Goal: Task Accomplishment & Management: Manage account settings

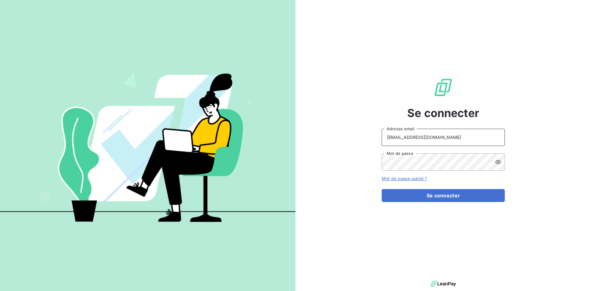
click at [421, 140] on input "[EMAIL_ADDRESS][DOMAIN_NAME]" at bounding box center [443, 137] width 123 height 17
type input "[EMAIL_ADDRESS][DOMAIN_NAME]"
click at [447, 192] on button "Se connecter" at bounding box center [443, 195] width 123 height 13
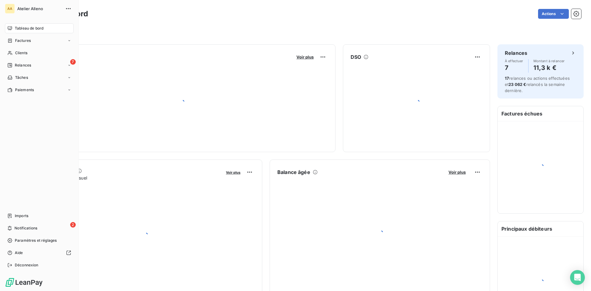
click at [4, 62] on div "AA Atelier Alleno Tableau de bord Factures Clients 7 Relances Tâches Paiements …" at bounding box center [39, 145] width 79 height 291
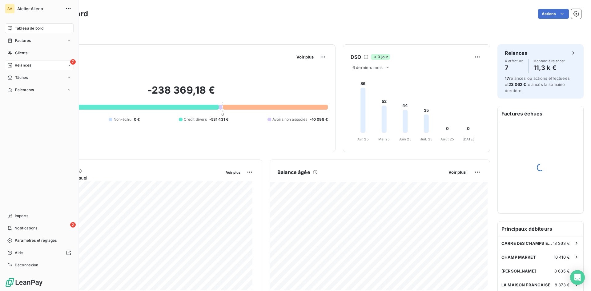
click at [14, 64] on div "Relances" at bounding box center [19, 66] width 24 height 6
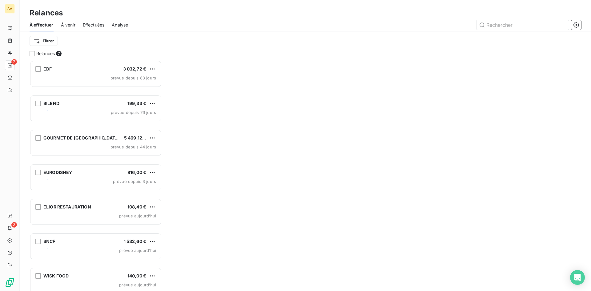
scroll to position [226, 128]
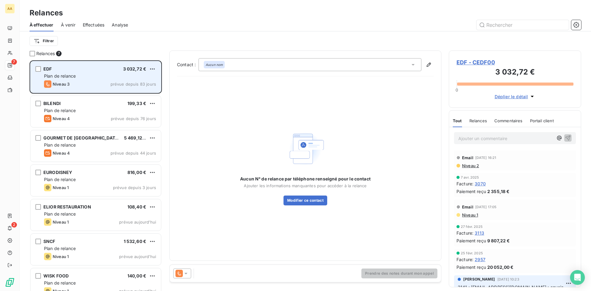
click at [95, 72] on div "EDF 3 032,72 € Plan de relance Niveau 3 prévue depuis 83 jours" at bounding box center [95, 76] width 131 height 31
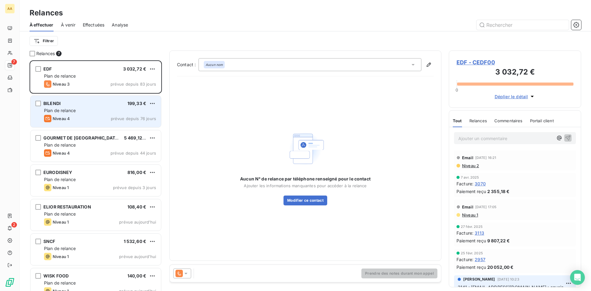
click at [71, 109] on span "Plan de relance" at bounding box center [60, 110] width 32 height 5
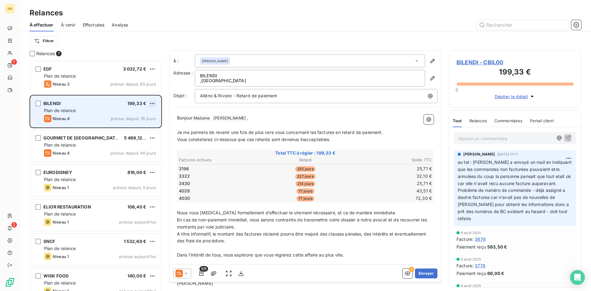
click at [151, 103] on html "AA 7 2 Relances À effectuer À venir Effectuées Analyse Filtrer Relances 7 EDF 3…" at bounding box center [295, 145] width 591 height 291
click at [118, 128] on div "Passer cette action" at bounding box center [125, 127] width 55 height 10
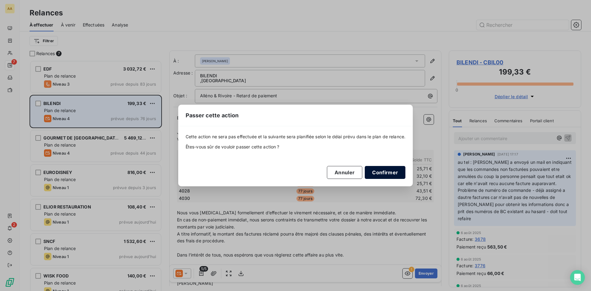
click at [390, 170] on button "Confirmer" at bounding box center [385, 172] width 41 height 13
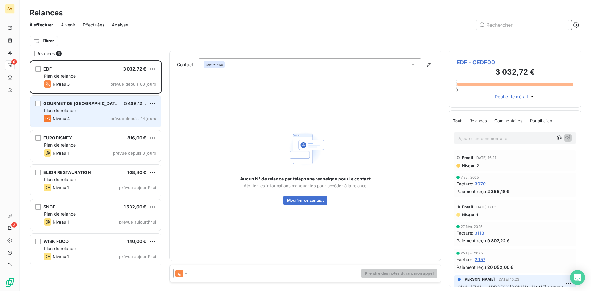
click at [89, 108] on div "Plan de relance" at bounding box center [100, 111] width 112 height 6
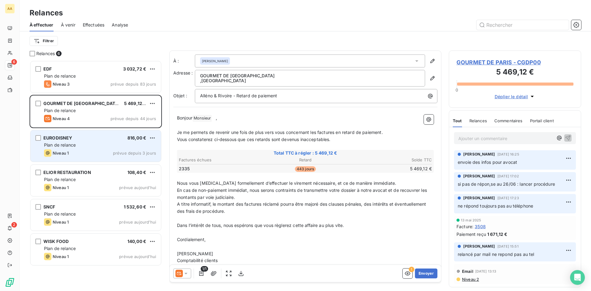
click at [92, 139] on div "EURODISNEY 816,00 €" at bounding box center [100, 138] width 112 height 6
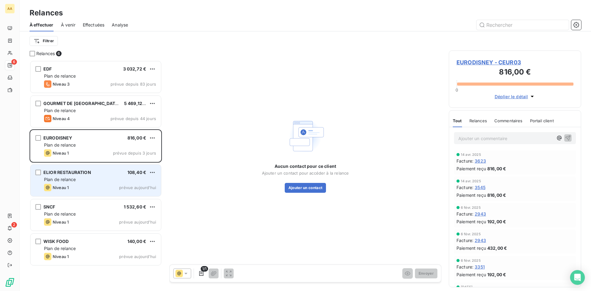
click at [106, 185] on div "Niveau 1 prévue aujourd’hui" at bounding box center [100, 187] width 112 height 7
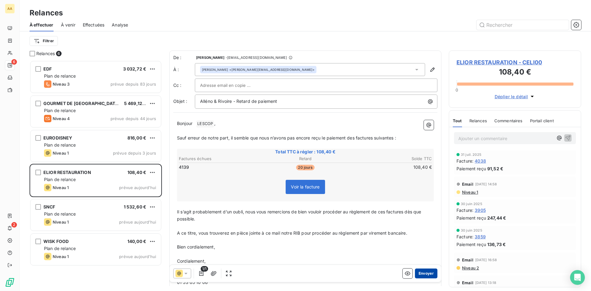
click at [419, 273] on button "Envoyer" at bounding box center [426, 274] width 22 height 10
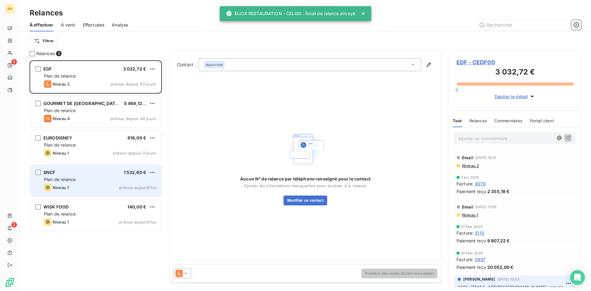
click at [84, 183] on div "SNCF 1 532,60 € Plan de relance Niveau 1 prévue [DATE]" at bounding box center [95, 180] width 131 height 31
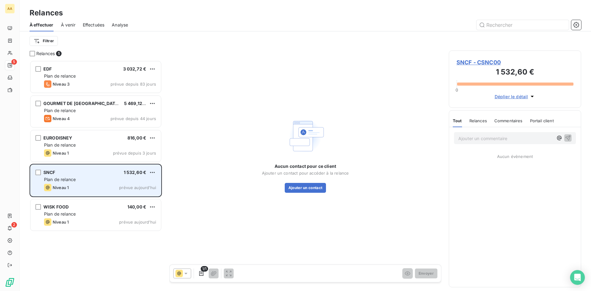
click at [64, 174] on div "SNCF 1 532,60 €" at bounding box center [100, 173] width 112 height 6
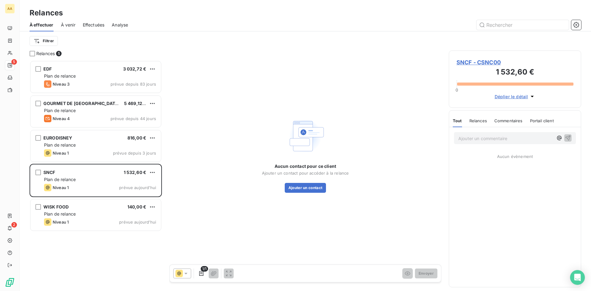
click at [477, 136] on p "Ajouter un commentaire ﻿" at bounding box center [506, 139] width 95 height 8
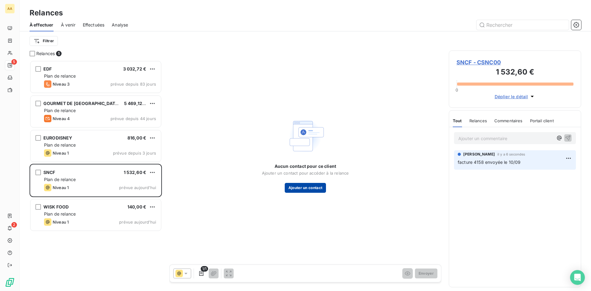
click at [315, 186] on button "Ajouter un contact" at bounding box center [306, 188] width 42 height 10
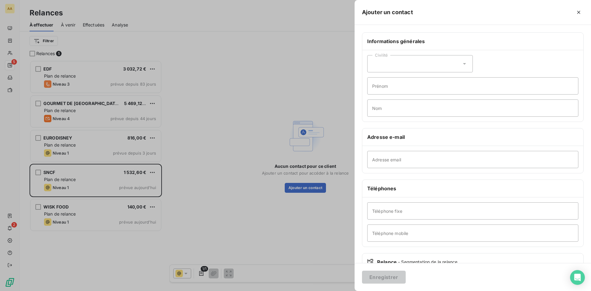
click at [411, 64] on div "Civilité" at bounding box center [420, 63] width 106 height 17
click at [393, 80] on span "Madame" at bounding box center [388, 79] width 17 height 6
click at [391, 153] on input "Adresse email" at bounding box center [472, 159] width 211 height 17
paste input "[EMAIL_ADDRESS][PERSON_NAME][DOMAIN_NAME]"
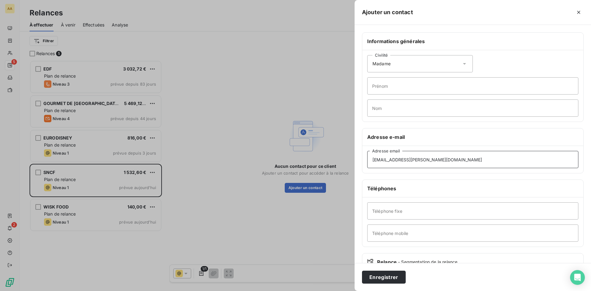
type input "[EMAIL_ADDRESS][PERSON_NAME][DOMAIN_NAME]"
click at [389, 112] on input "Nom" at bounding box center [472, 107] width 211 height 17
type input "FLORES"
click at [380, 87] on input "Prénom" at bounding box center [472, 85] width 211 height 17
type input "[PERSON_NAME]"
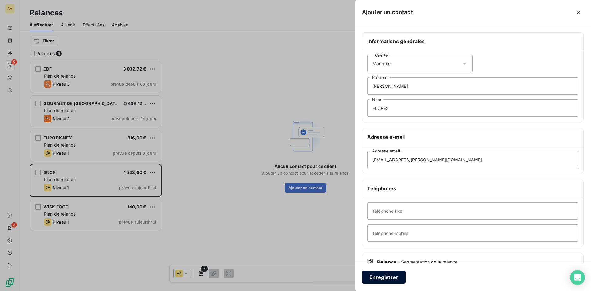
click at [384, 276] on button "Enregistrer" at bounding box center [384, 277] width 44 height 13
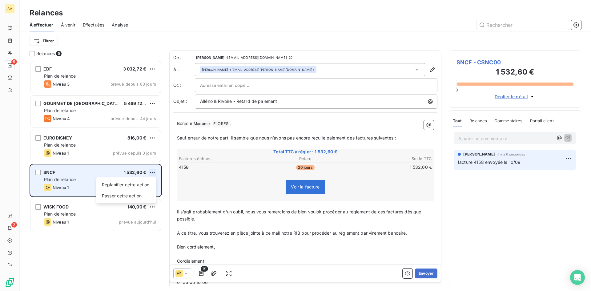
click at [152, 172] on html "AA 5 2 Relances À effectuer À venir Effectuées Analyse Filtrer Relances 5 EDF 3…" at bounding box center [295, 145] width 591 height 291
click at [118, 196] on div "Passer cette action" at bounding box center [125, 196] width 55 height 10
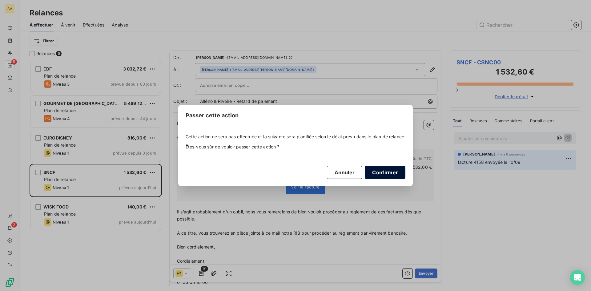
click at [397, 171] on button "Confirmer" at bounding box center [385, 172] width 41 height 13
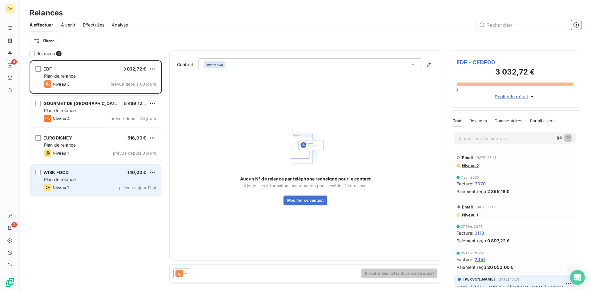
click at [63, 188] on span "Niveau 1" at bounding box center [61, 187] width 16 height 5
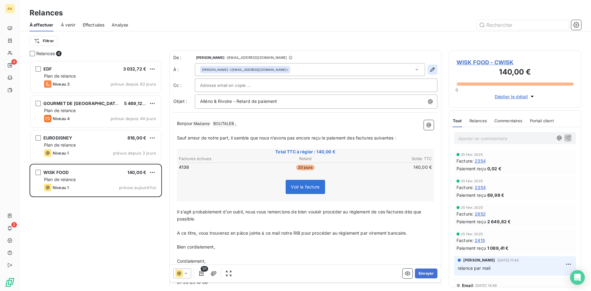
click at [432, 71] on button "button" at bounding box center [433, 70] width 10 height 10
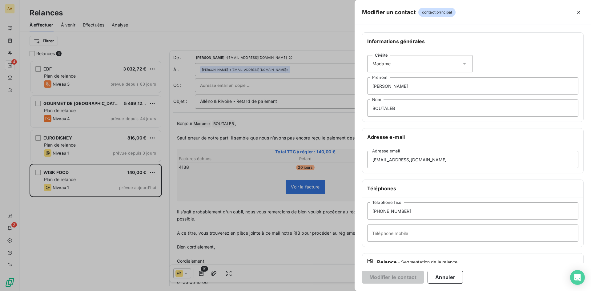
click at [488, 171] on div "[EMAIL_ADDRESS][DOMAIN_NAME] Adresse email" at bounding box center [473, 159] width 221 height 27
click at [486, 160] on input "[EMAIL_ADDRESS][DOMAIN_NAME]" at bounding box center [472, 159] width 211 height 17
drag, startPoint x: 493, startPoint y: 160, endPoint x: 300, endPoint y: 163, distance: 192.5
click at [300, 291] on div "Modifier un contact contact principal Informations générales Civilité Madame [P…" at bounding box center [295, 291] width 591 height 0
paste input "[EMAIL_ADDRESS][DOMAIN_NAME]"
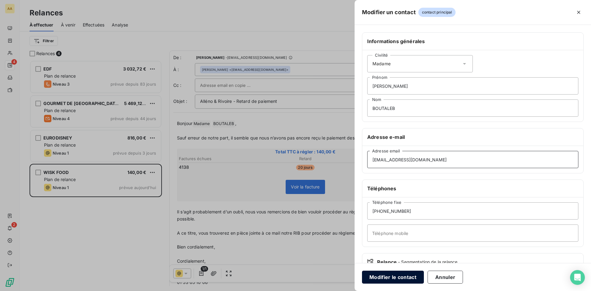
type input "[EMAIL_ADDRESS][DOMAIN_NAME]"
click at [398, 275] on button "Modifier le contact" at bounding box center [393, 277] width 62 height 13
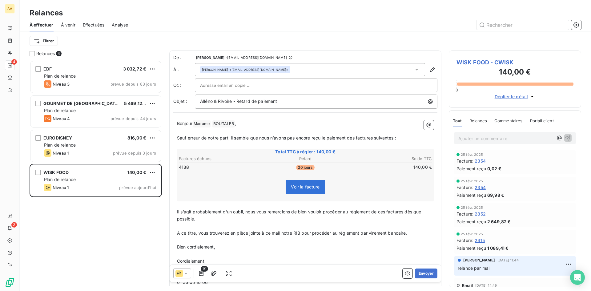
drag, startPoint x: 413, startPoint y: 69, endPoint x: 423, endPoint y: 69, distance: 9.2
click at [414, 69] on icon at bounding box center [417, 70] width 6 height 6
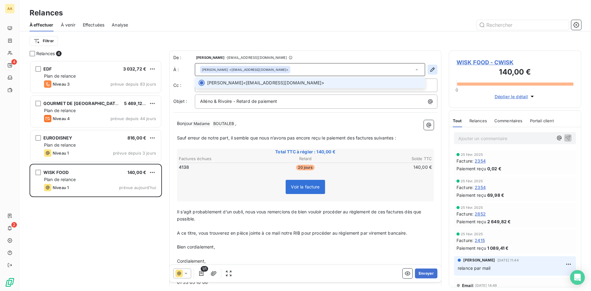
click at [430, 69] on icon "button" at bounding box center [433, 70] width 6 height 6
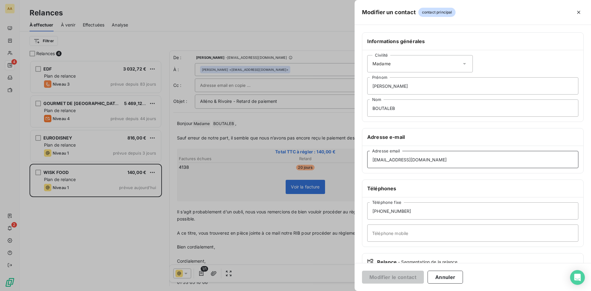
drag, startPoint x: 438, startPoint y: 157, endPoint x: 448, endPoint y: 159, distance: 9.4
click at [439, 157] on input "[EMAIL_ADDRESS][DOMAIN_NAME]" at bounding box center [472, 159] width 211 height 17
drag, startPoint x: 438, startPoint y: 159, endPoint x: 333, endPoint y: 157, distance: 105.1
click at [333, 291] on div "Modifier un contact contact principal Informations générales Civilité Madame [P…" at bounding box center [295, 291] width 591 height 0
paste input "[PERSON_NAME].boutaleb"
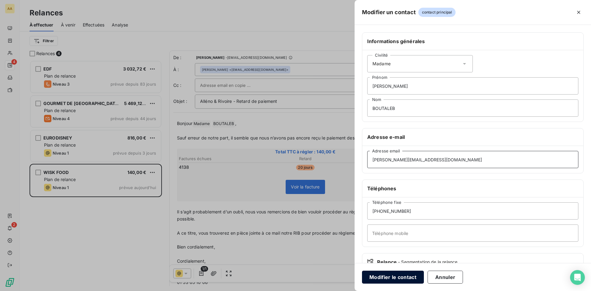
type input "[PERSON_NAME][EMAIL_ADDRESS][DOMAIN_NAME]"
click at [398, 278] on button "Modifier le contact" at bounding box center [393, 277] width 62 height 13
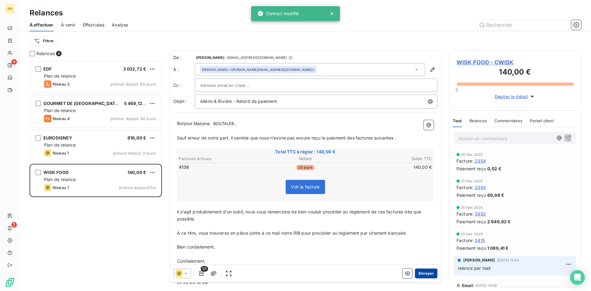
click at [424, 271] on button "Envoyer" at bounding box center [426, 274] width 22 height 10
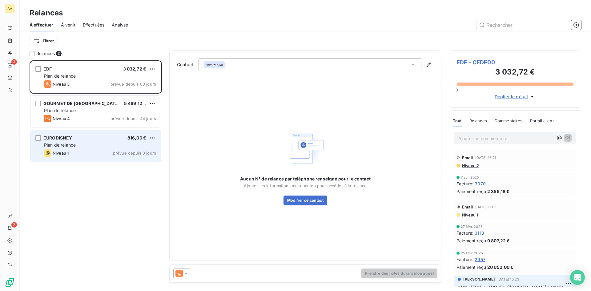
click at [102, 145] on div "Plan de relance" at bounding box center [100, 145] width 112 height 6
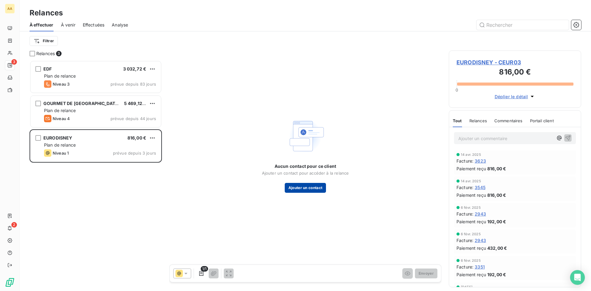
click at [310, 185] on button "Ajouter un contact" at bounding box center [306, 188] width 42 height 10
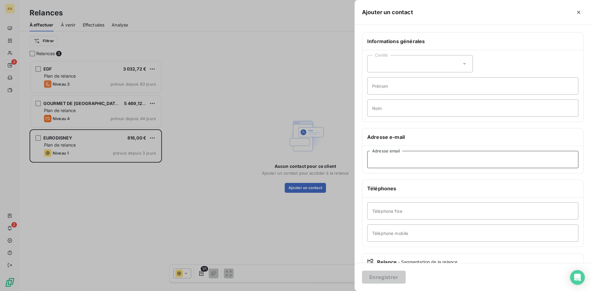
click at [389, 160] on input "Adresse email" at bounding box center [472, 159] width 211 height 17
paste input "[EMAIL_ADDRESS][DOMAIN_NAME]"
type input "[EMAIL_ADDRESS][DOMAIN_NAME]"
click at [385, 66] on div "Civilité" at bounding box center [420, 63] width 106 height 17
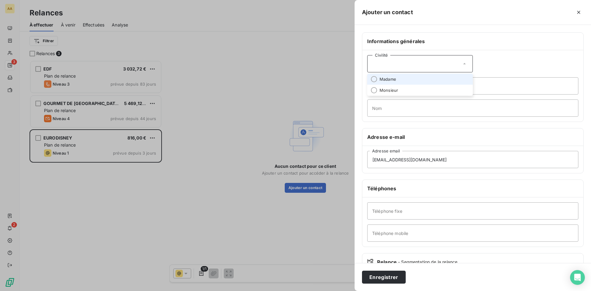
click at [392, 79] on span "Madame" at bounding box center [388, 79] width 17 height 6
click at [393, 105] on input "Nom" at bounding box center [472, 107] width 211 height 17
type input "M"
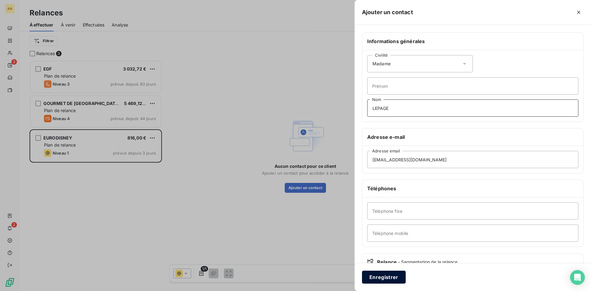
type input "LEPAGE"
click at [381, 278] on button "Enregistrer" at bounding box center [384, 277] width 44 height 13
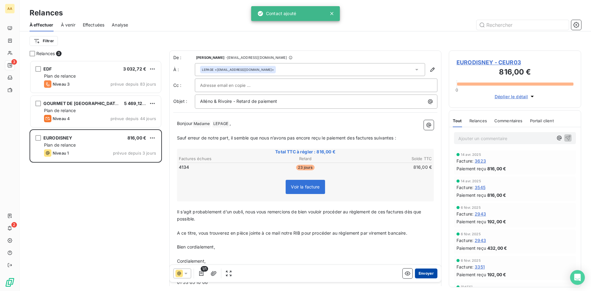
click at [423, 275] on button "Envoyer" at bounding box center [426, 274] width 22 height 10
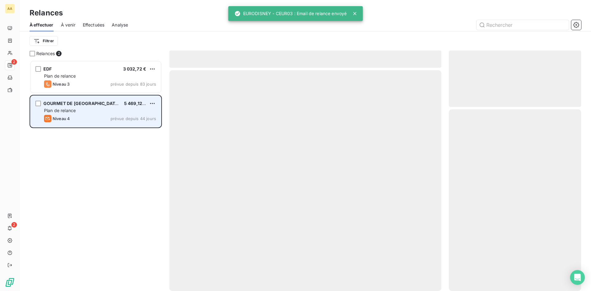
click at [99, 120] on div "Niveau 4 prévue depuis 44 jours" at bounding box center [100, 118] width 112 height 7
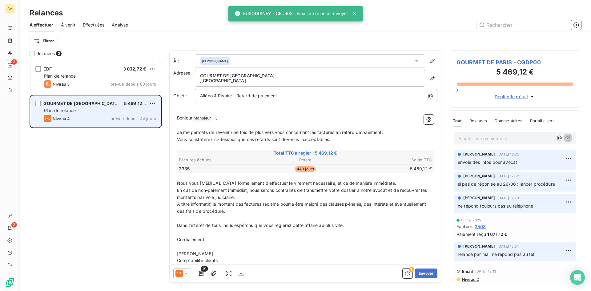
click at [114, 108] on div "Plan de relance" at bounding box center [100, 111] width 112 height 6
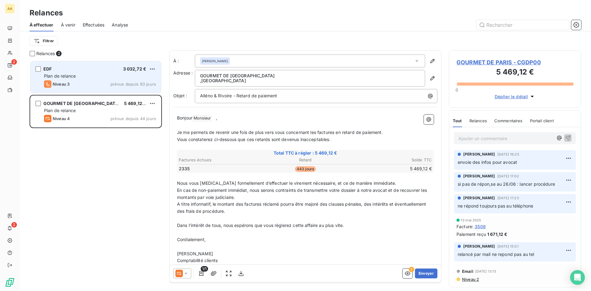
click at [99, 66] on div "EDF 3 032,72 €" at bounding box center [100, 69] width 112 height 6
